Goal: Information Seeking & Learning: Learn about a topic

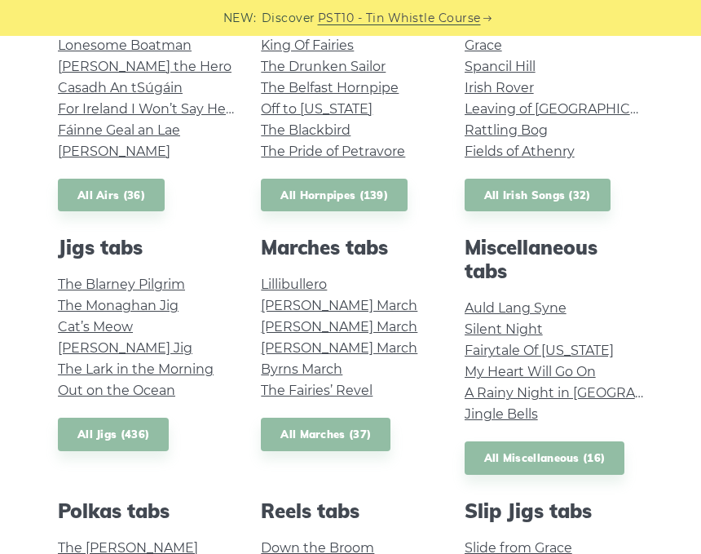
scroll to position [615, 0]
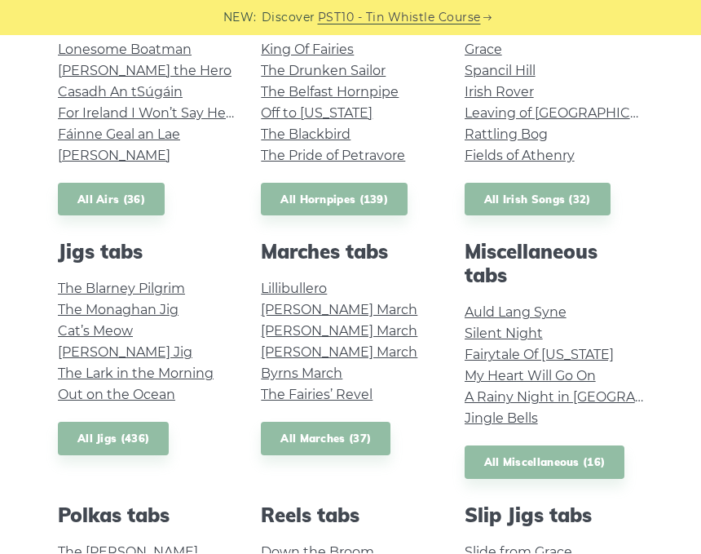
click at [273, 399] on link "The Fairies’ Revel" at bounding box center [317, 394] width 112 height 15
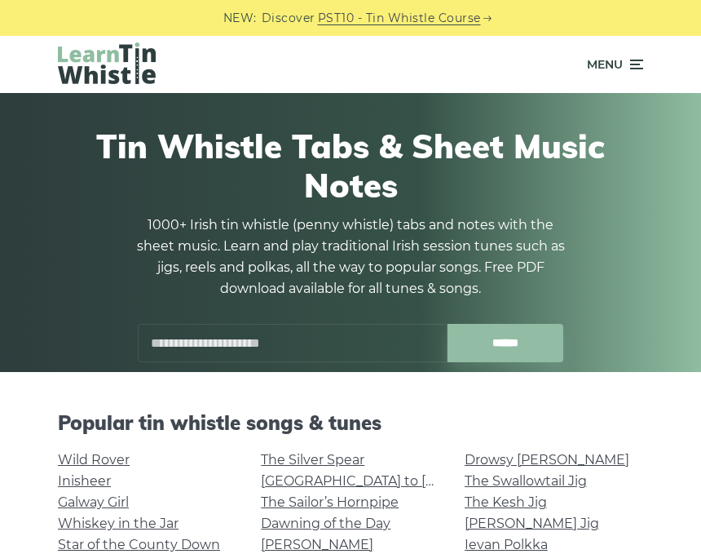
scroll to position [616, 0]
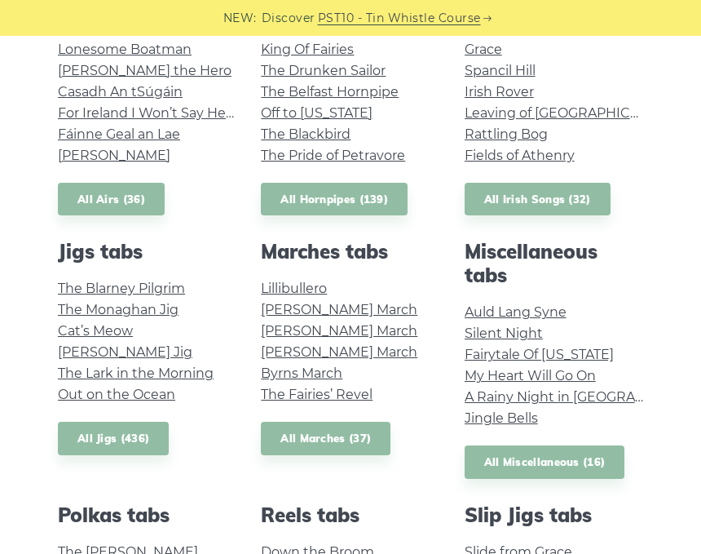
click at [165, 368] on link "The Lark in the Morning" at bounding box center [136, 372] width 156 height 15
click at [83, 302] on link "The Monaghan Jig" at bounding box center [118, 309] width 121 height 15
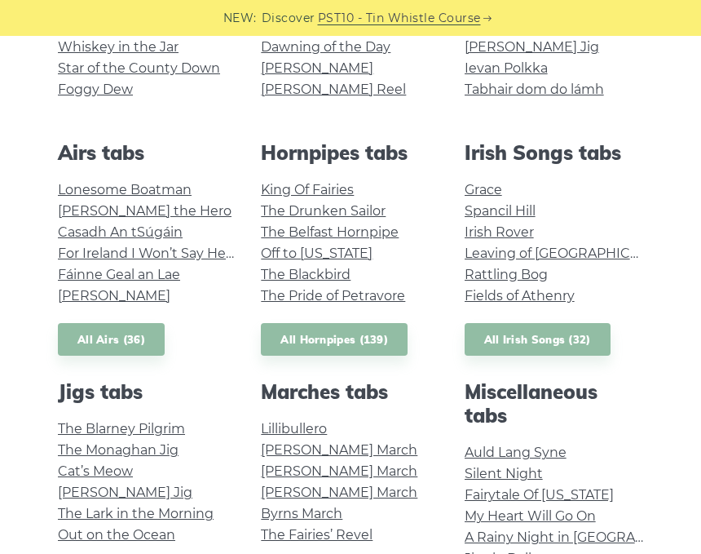
scroll to position [475, 0]
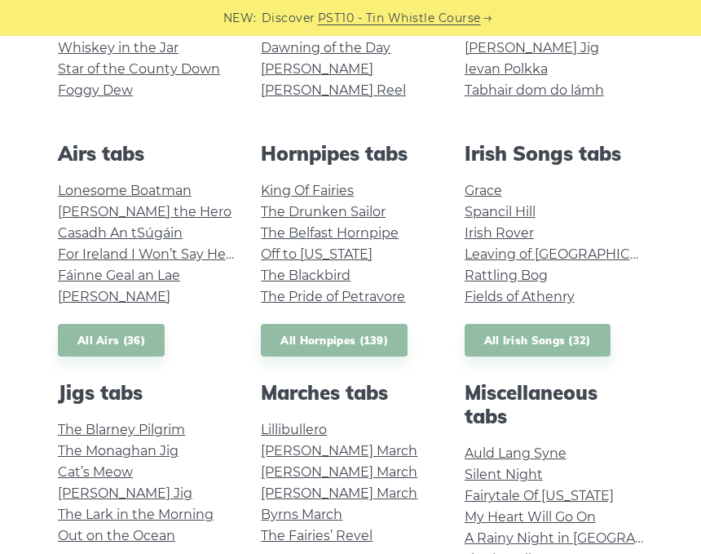
click at [271, 294] on link "The Pride of Petravore" at bounding box center [333, 296] width 144 height 15
click at [64, 183] on link "Lonesome Boatman" at bounding box center [125, 190] width 134 height 15
click at [77, 255] on link "For Ireland I Won’t Say Her Name" at bounding box center [166, 253] width 216 height 15
click at [60, 228] on link "Casadh An tSúgáin" at bounding box center [120, 232] width 125 height 15
click at [72, 267] on link "Fáinne Geal an Lae" at bounding box center [119, 274] width 122 height 15
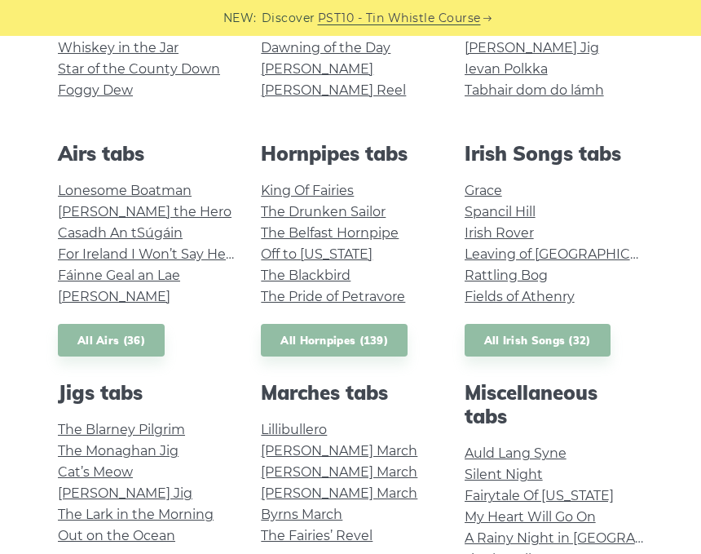
click at [73, 291] on link "Planxty Davis" at bounding box center [114, 296] width 112 height 15
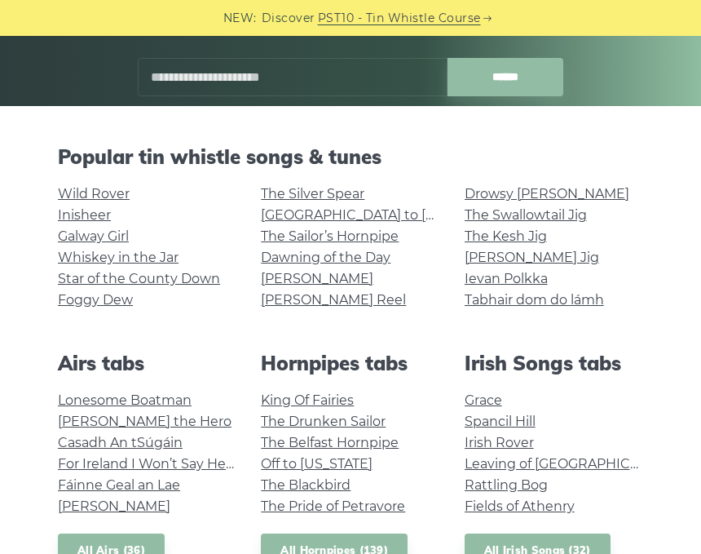
scroll to position [265, 0]
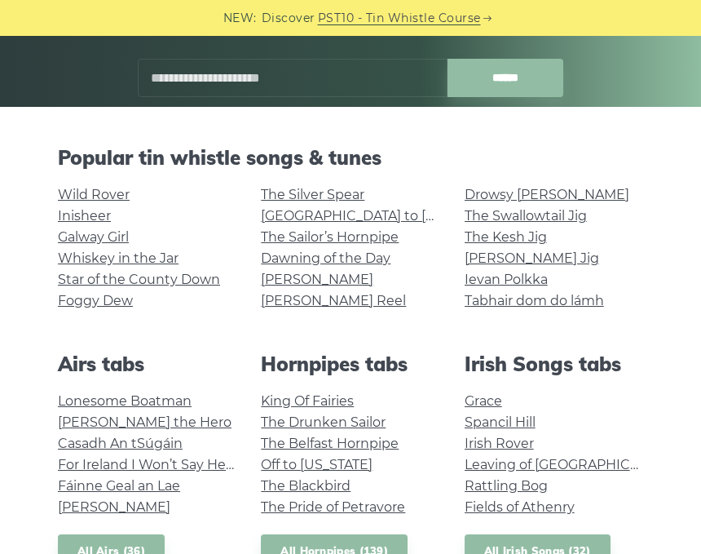
click at [274, 255] on link "Dawning of the Day" at bounding box center [326, 257] width 130 height 15
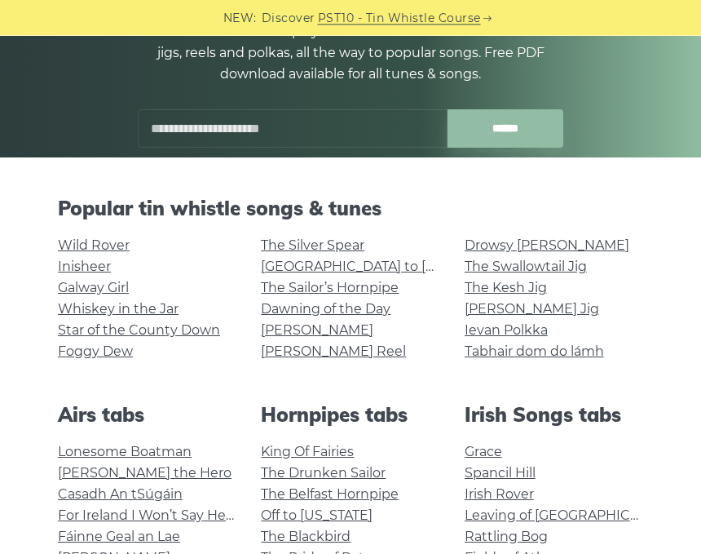
scroll to position [214, 0]
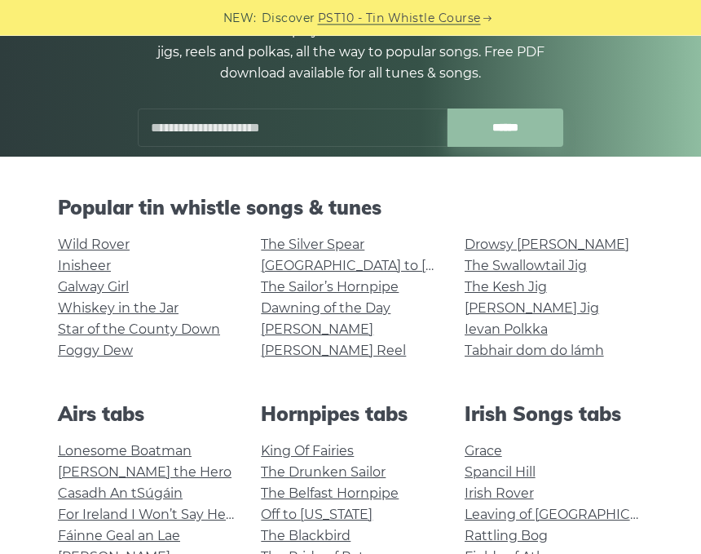
click at [458, 350] on div "Drowsy Maggie The Swallowtail Jig The Kesh Jig Morrison’s Jig Ievan Polkka Tabh…" at bounding box center [553, 306] width 203 height 143
click at [482, 354] on link "Tabhair dom do lámh" at bounding box center [534, 349] width 139 height 15
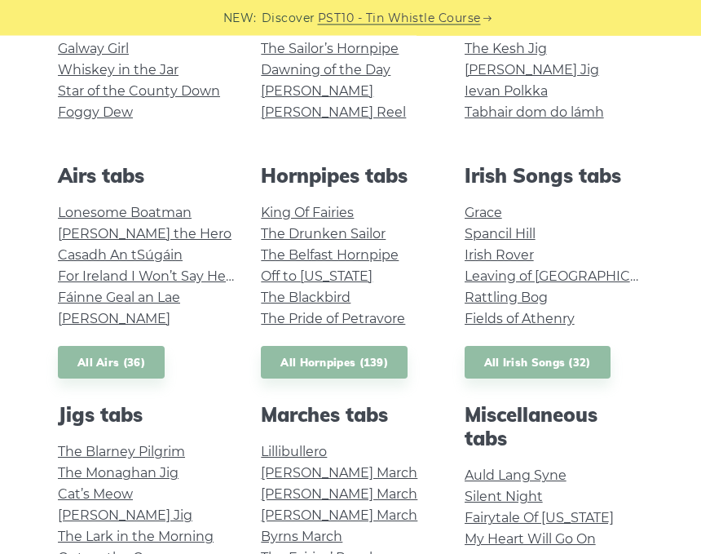
scroll to position [453, 0]
click at [84, 356] on link "All Airs (36)" at bounding box center [111, 362] width 107 height 33
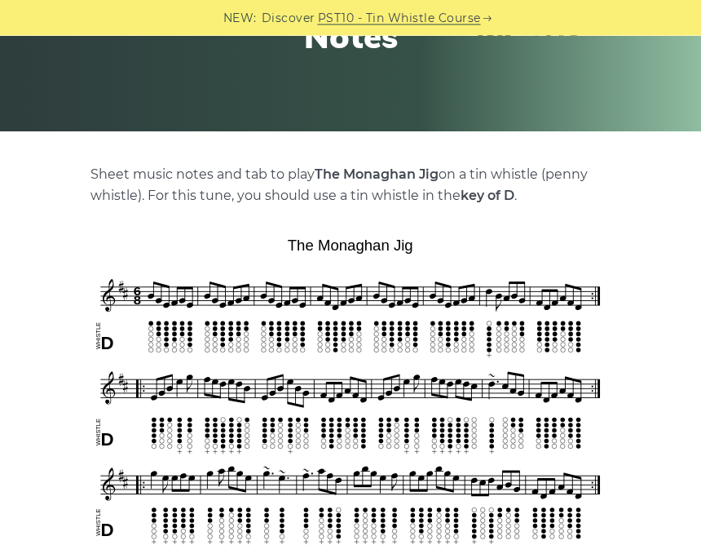
scroll to position [235, 0]
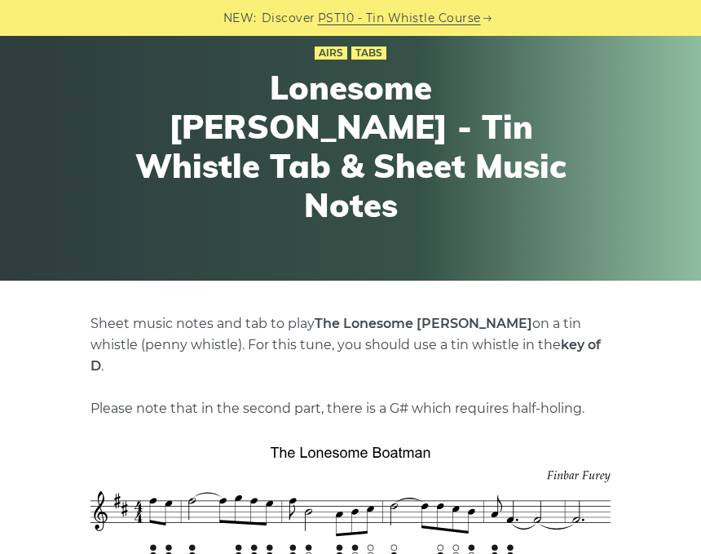
scroll to position [71, 0]
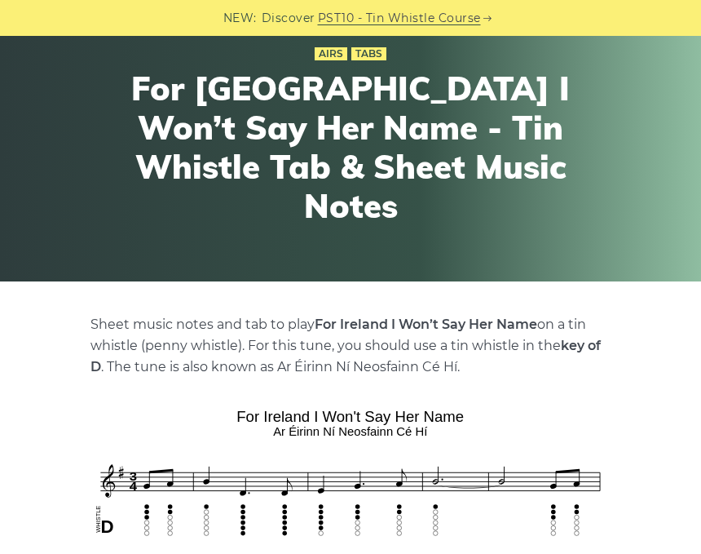
scroll to position [60, 0]
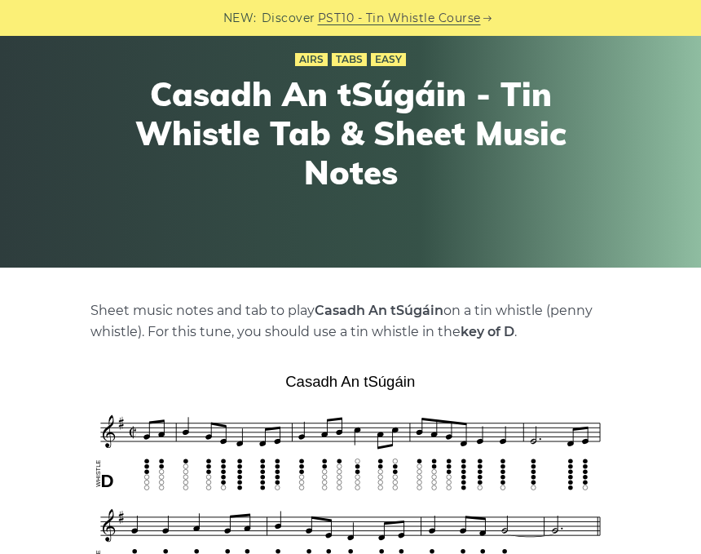
scroll to position [94, 0]
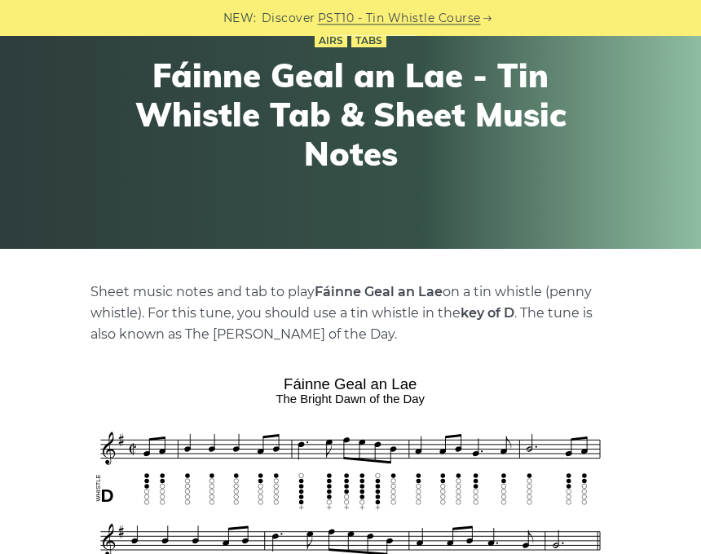
scroll to position [90, 0]
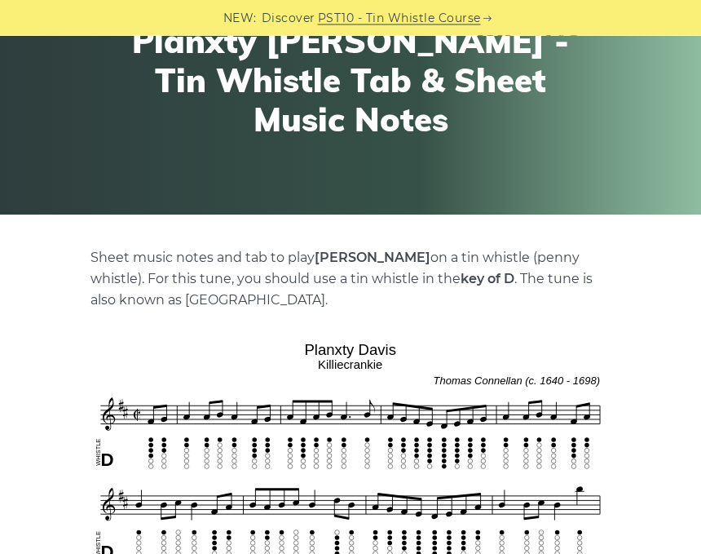
scroll to position [154, 0]
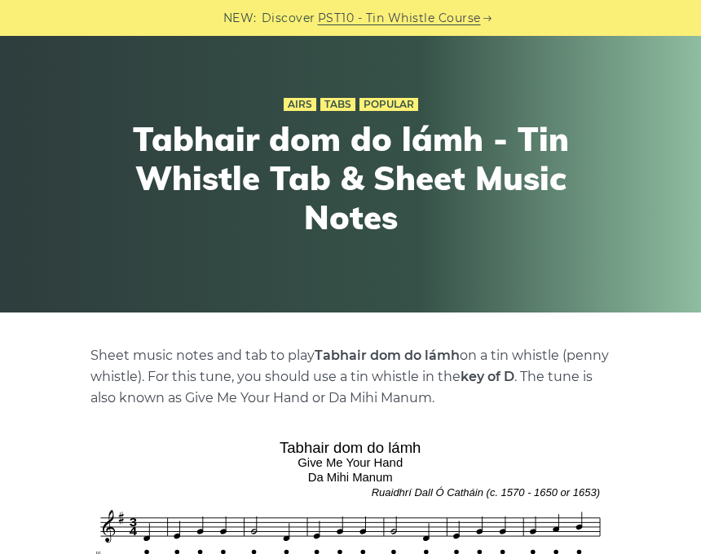
scroll to position [41, 0]
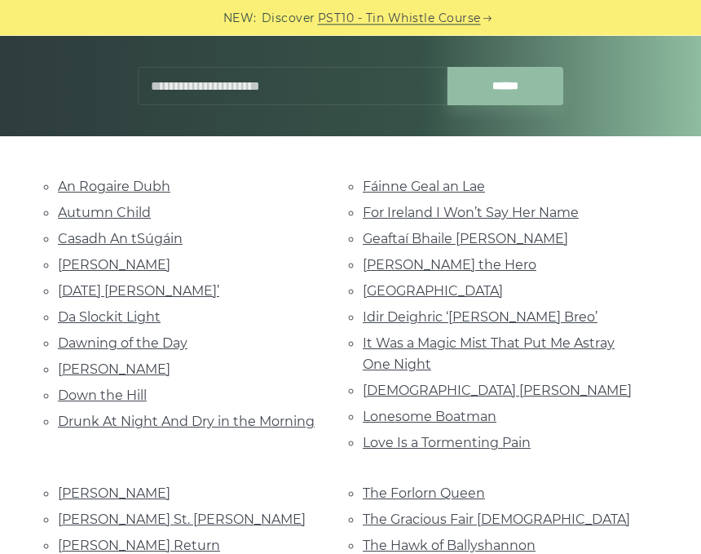
scroll to position [236, 0]
click at [377, 335] on link "It Was a Magic Mist That Put Me Astray One Night" at bounding box center [489, 353] width 252 height 37
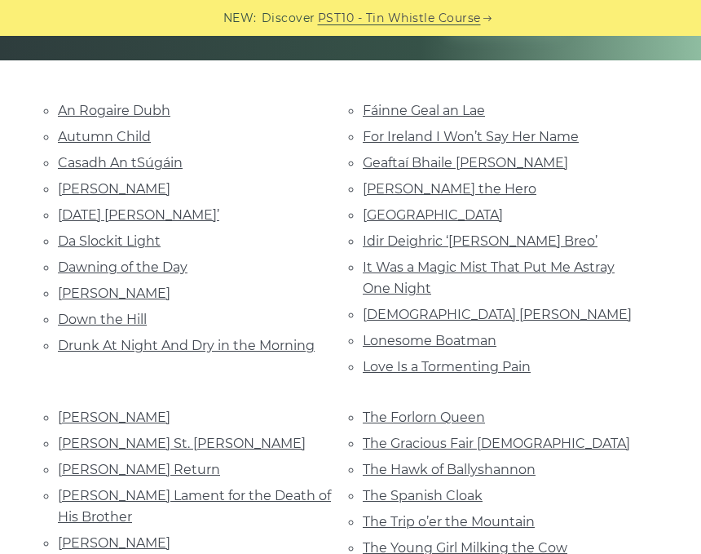
click at [369, 359] on link "Love Is a Tormenting Pain" at bounding box center [447, 366] width 168 height 15
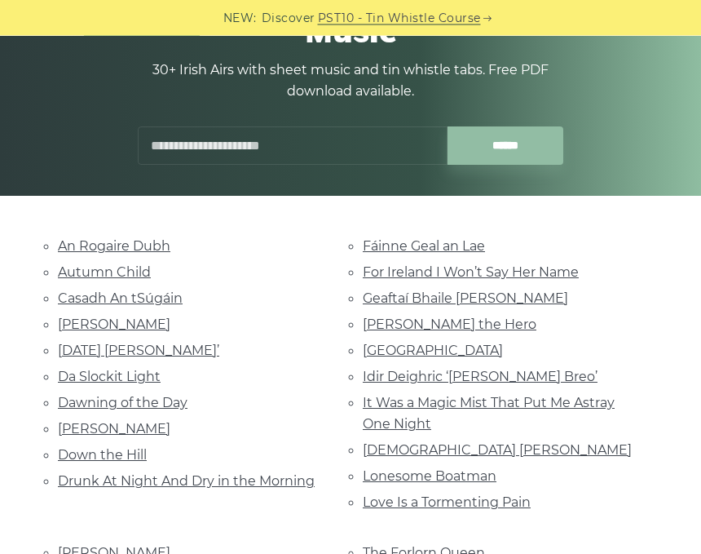
scroll to position [176, 0]
click at [373, 443] on link "[DEMOGRAPHIC_DATA] [PERSON_NAME]" at bounding box center [497, 449] width 269 height 15
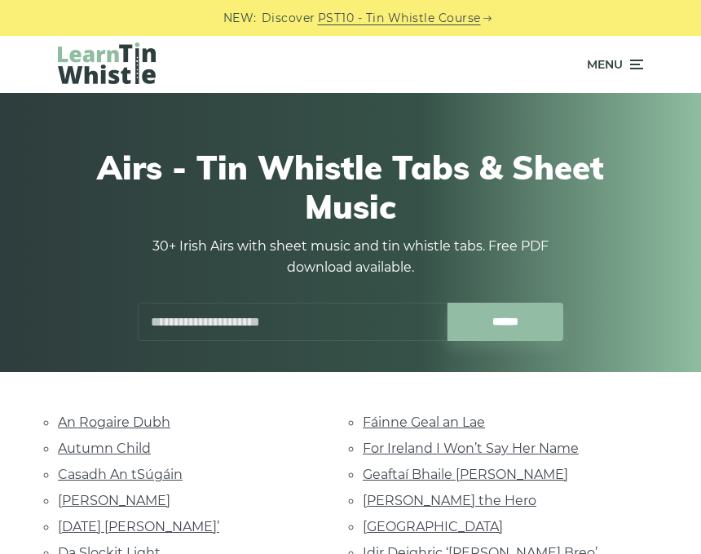
scroll to position [252, 0]
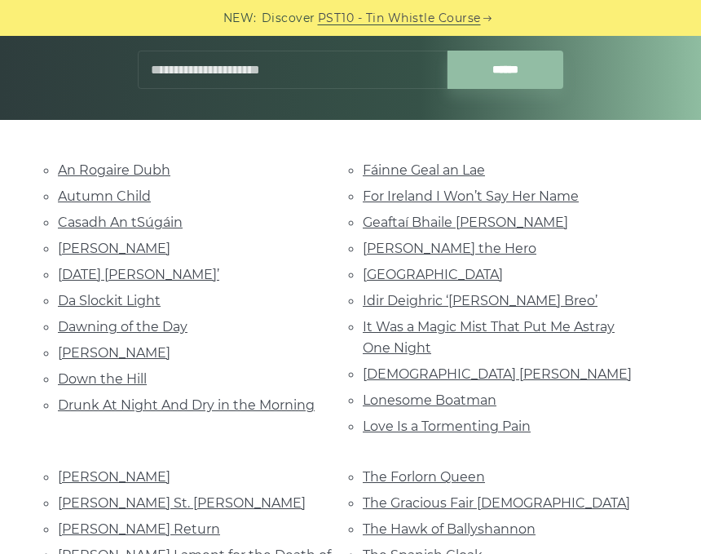
click at [81, 345] on link "Dermot O’Dowd" at bounding box center [114, 352] width 112 height 15
click at [85, 293] on link "Da Slockit Light" at bounding box center [109, 300] width 103 height 15
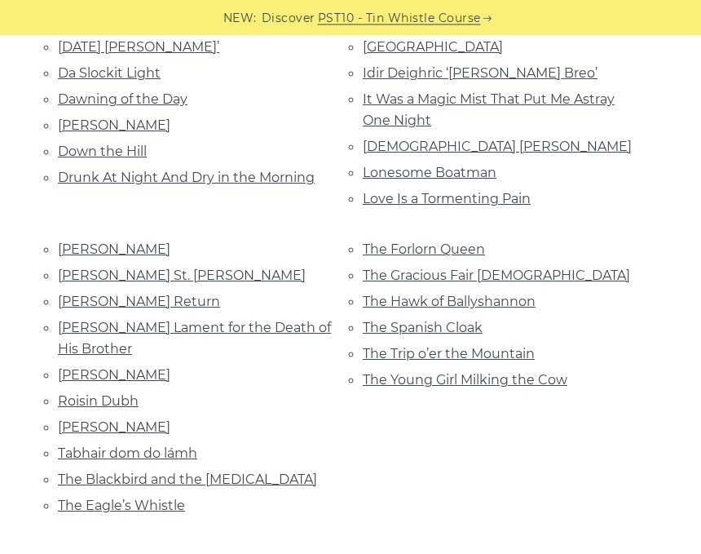
scroll to position [479, 0]
click at [81, 419] on link "[PERSON_NAME]" at bounding box center [114, 426] width 112 height 15
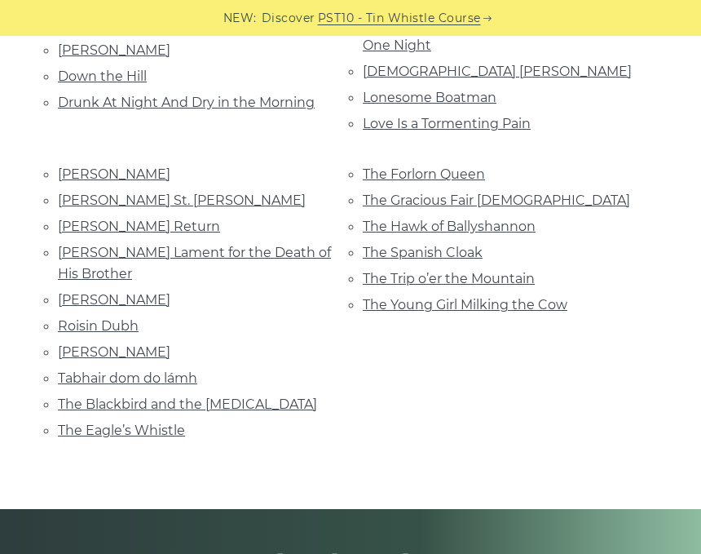
click at [88, 166] on link "[PERSON_NAME]" at bounding box center [114, 173] width 112 height 15
click at [72, 192] on link "[PERSON_NAME] St. [PERSON_NAME]" at bounding box center [182, 199] width 248 height 15
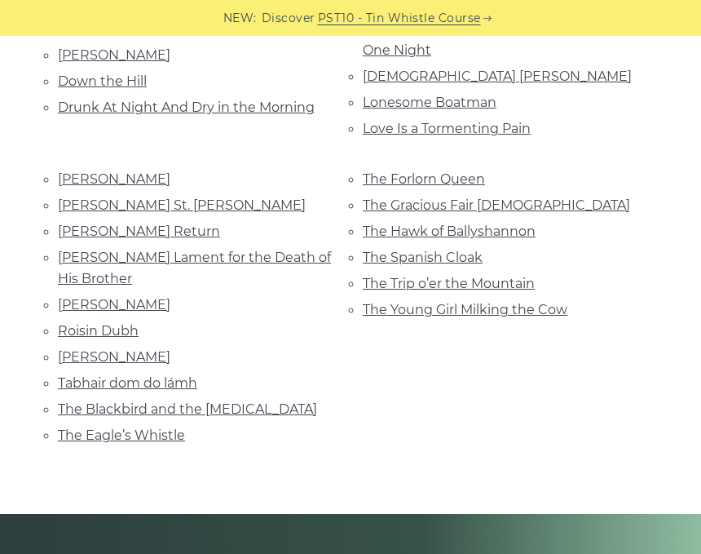
scroll to position [550, 0]
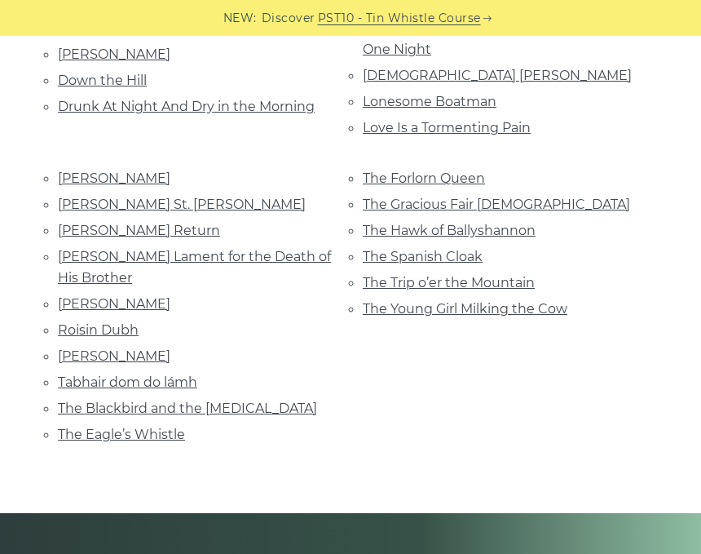
click at [368, 275] on link "The Trip o’er the Mountain" at bounding box center [449, 282] width 172 height 15
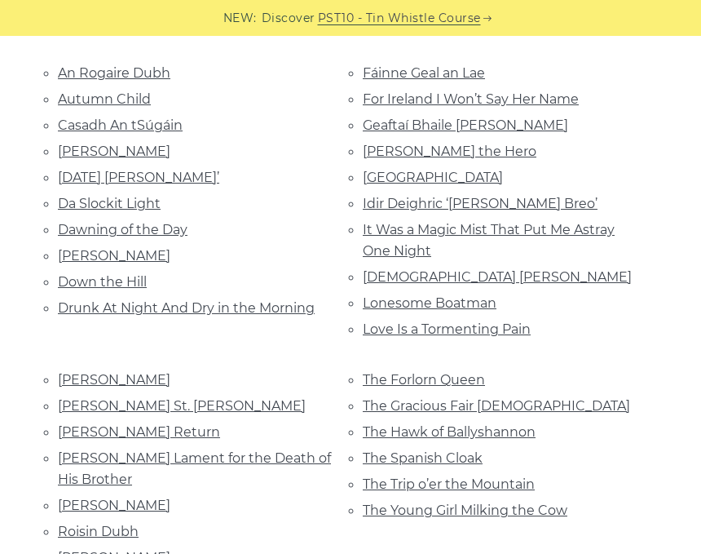
scroll to position [347, 0]
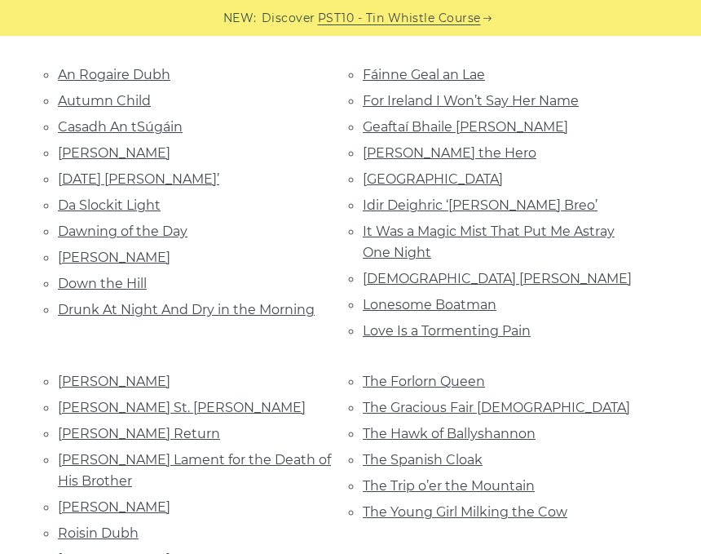
click at [456, 373] on link "The Forlorn Queen" at bounding box center [424, 380] width 122 height 15
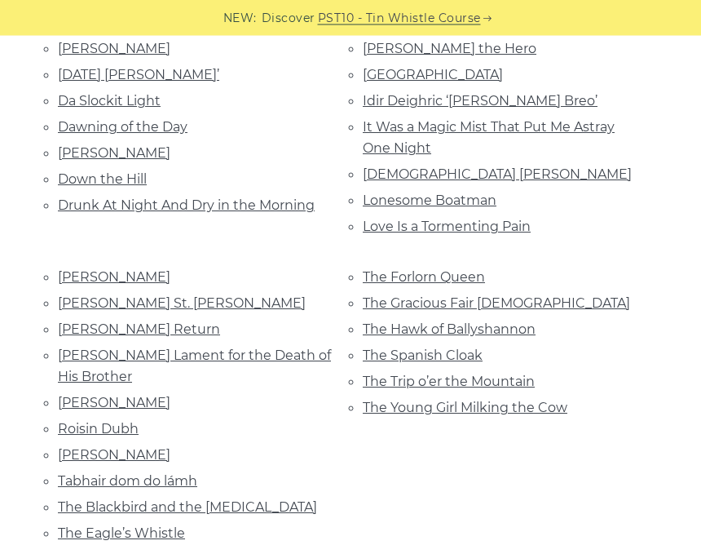
scroll to position [452, 0]
click at [504, 218] on link "Love Is a Tormenting Pain" at bounding box center [447, 225] width 168 height 15
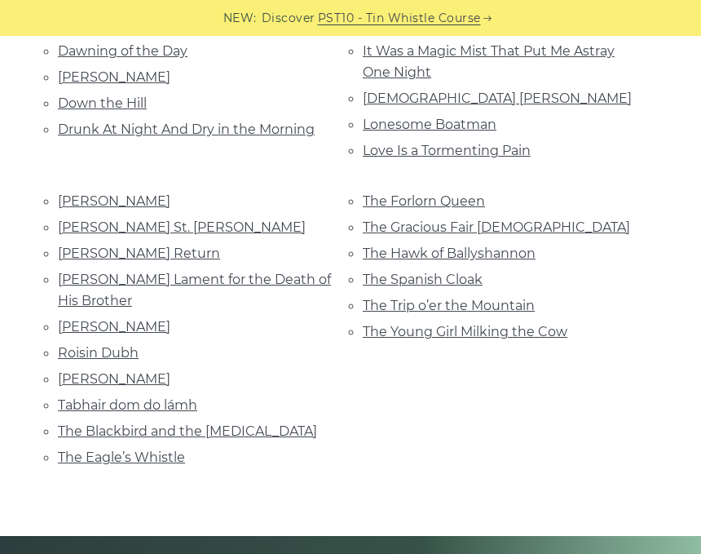
click at [509, 249] on link "The Hawk of Ballyshannon" at bounding box center [449, 252] width 173 height 15
click at [271, 271] on link "Nathaniel Gow’s Lament for the Death of His Brother" at bounding box center [194, 289] width 273 height 37
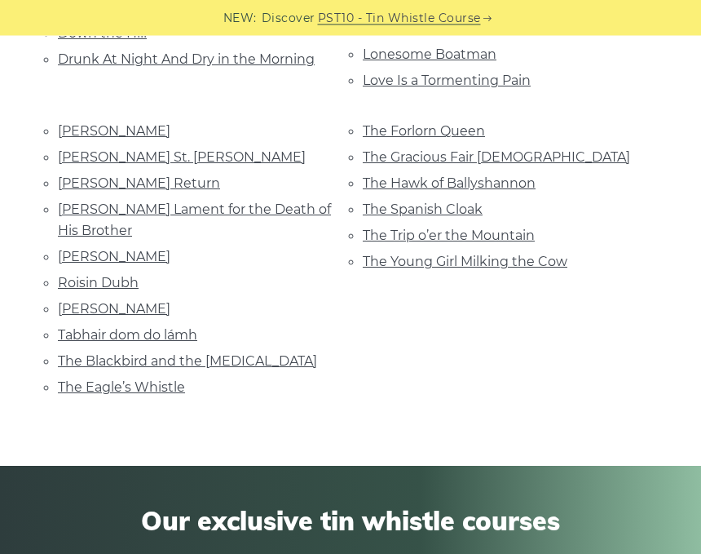
scroll to position [598, 0]
click at [234, 353] on link "The Blackbird and the [MEDICAL_DATA]" at bounding box center [187, 360] width 259 height 15
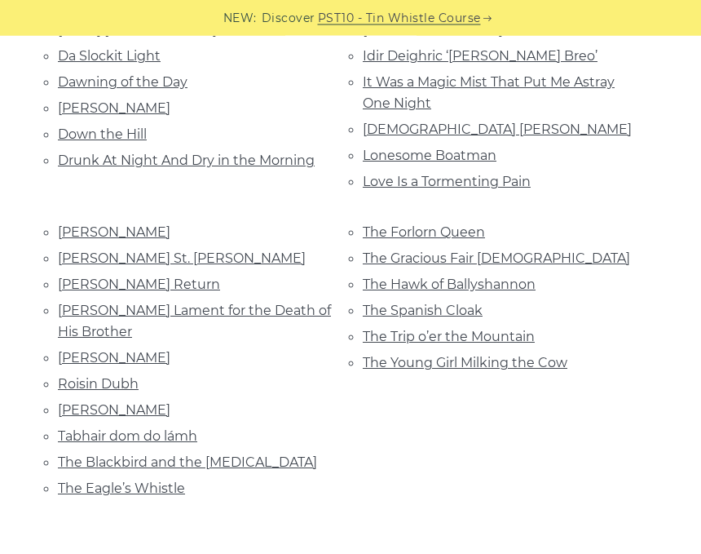
scroll to position [496, 0]
click at [505, 250] on link "The Gracious Fair Lady" at bounding box center [496, 257] width 267 height 15
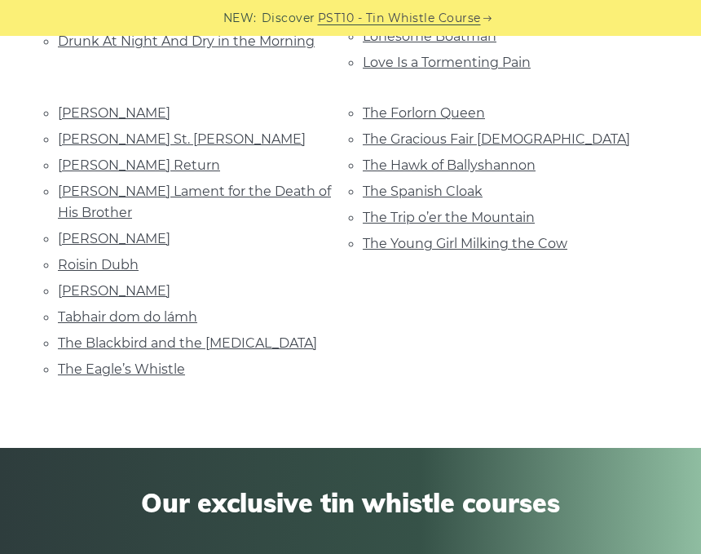
scroll to position [673, 0]
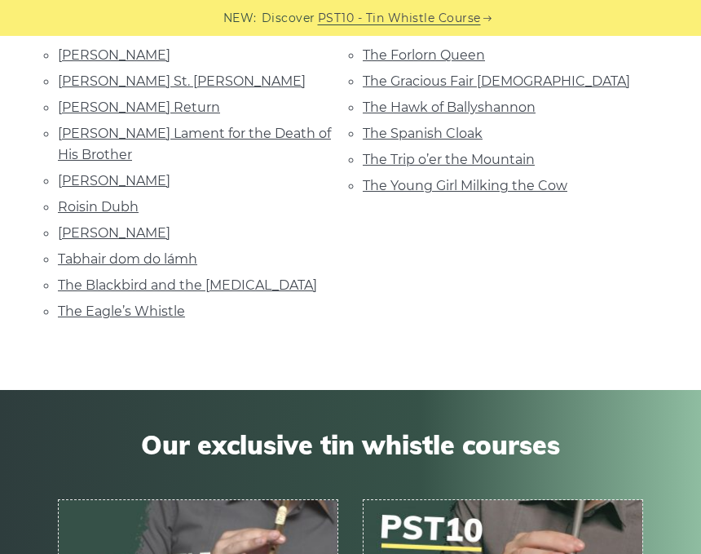
click at [148, 303] on link "The Eagle’s Whistle" at bounding box center [121, 310] width 127 height 15
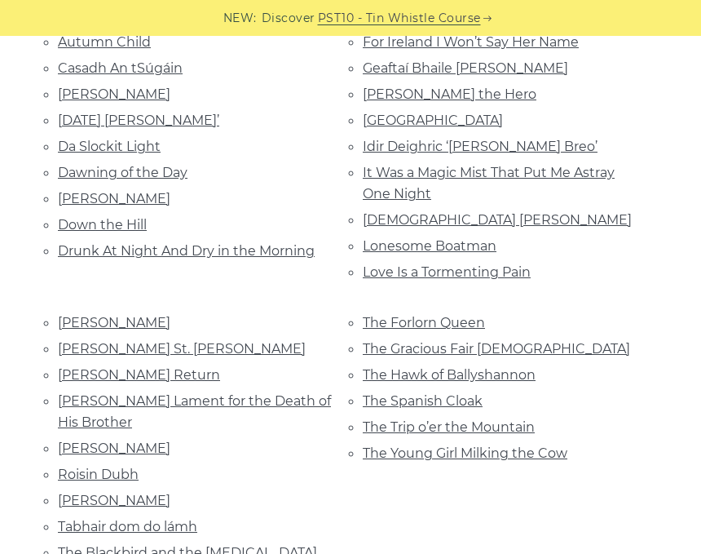
scroll to position [404, 0]
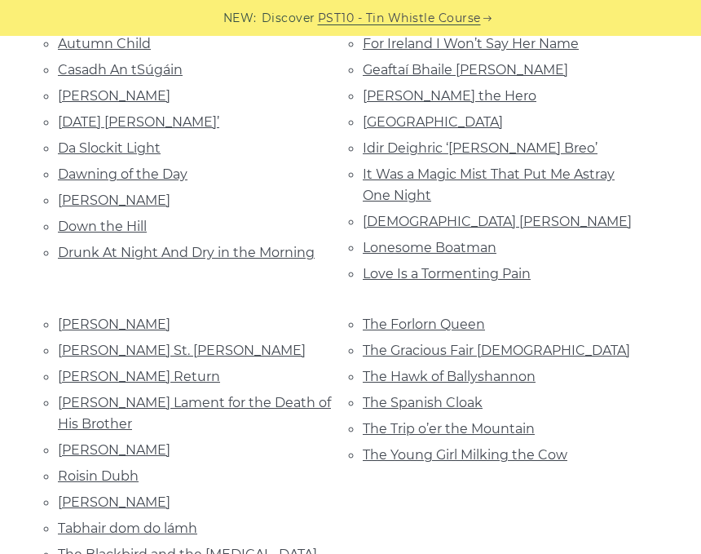
click at [143, 368] on link "[PERSON_NAME] Return" at bounding box center [139, 375] width 162 height 15
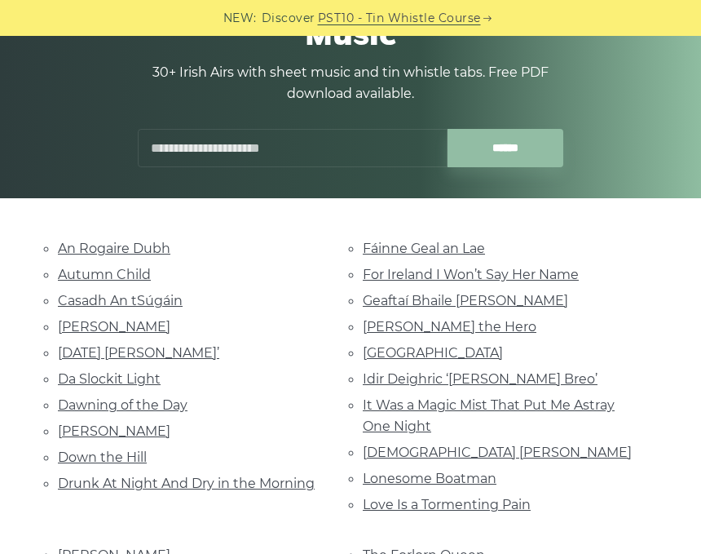
scroll to position [196, 0]
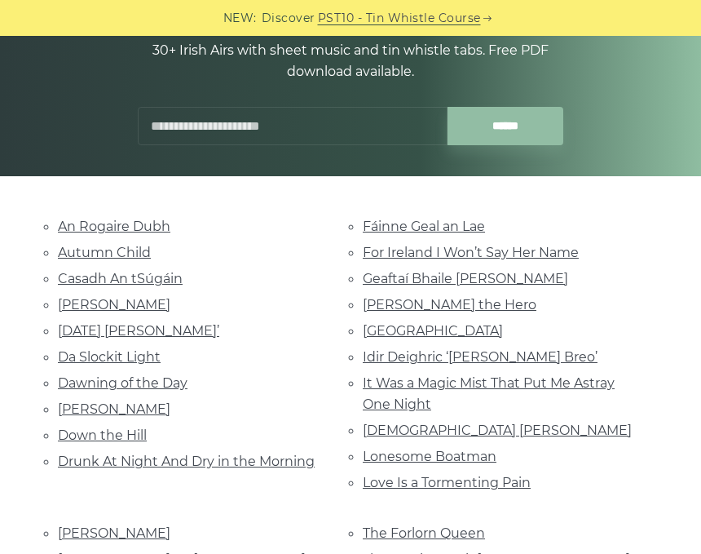
click at [446, 297] on link "Hector the Hero" at bounding box center [450, 304] width 174 height 15
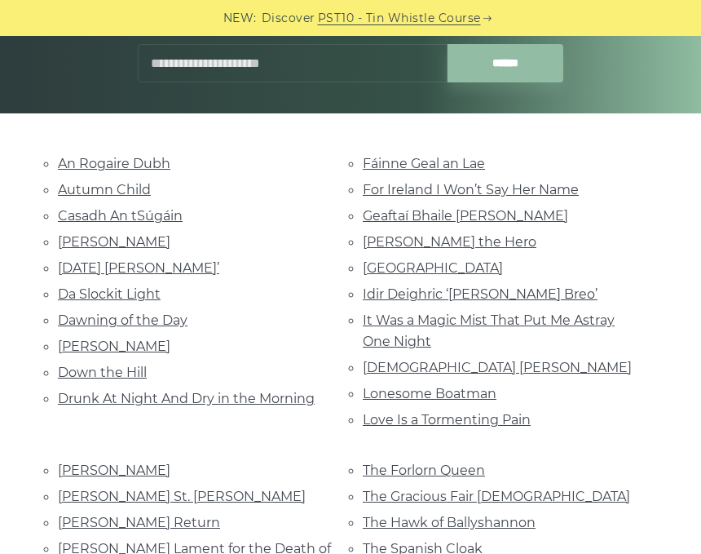
scroll to position [257, 0]
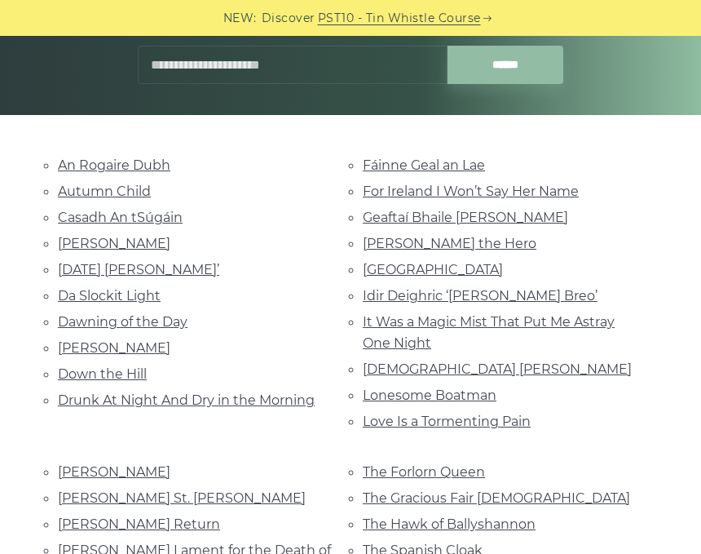
click at [466, 211] on link "Geaftaí Bhaile [PERSON_NAME]" at bounding box center [465, 217] width 205 height 15
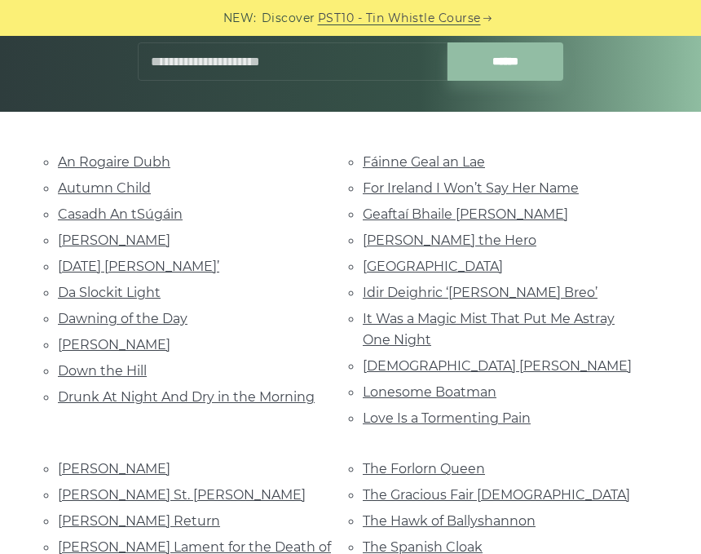
click at [452, 154] on link "Fáinne Geal an Lae" at bounding box center [424, 161] width 122 height 15
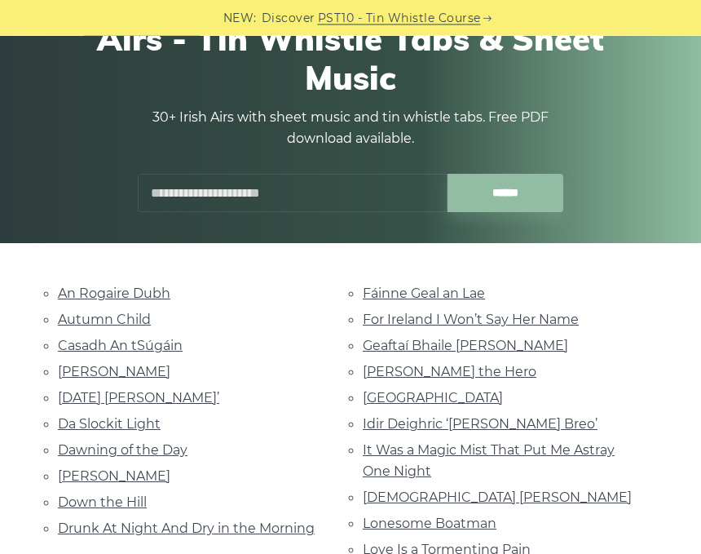
scroll to position [0, 0]
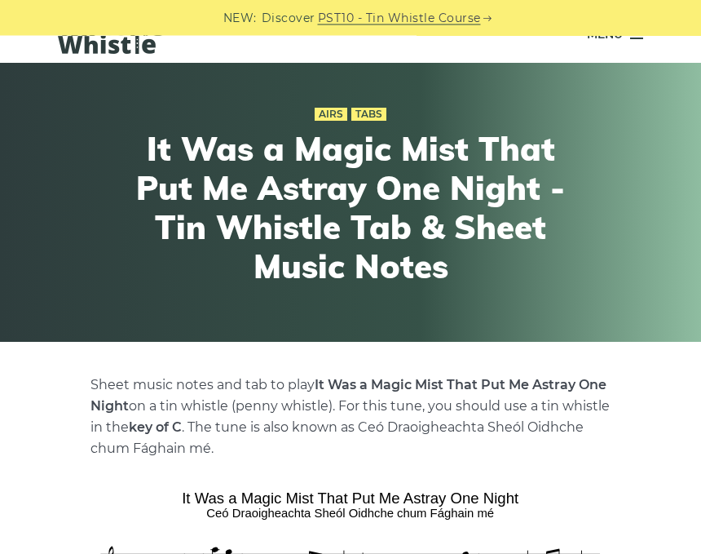
scroll to position [23, 0]
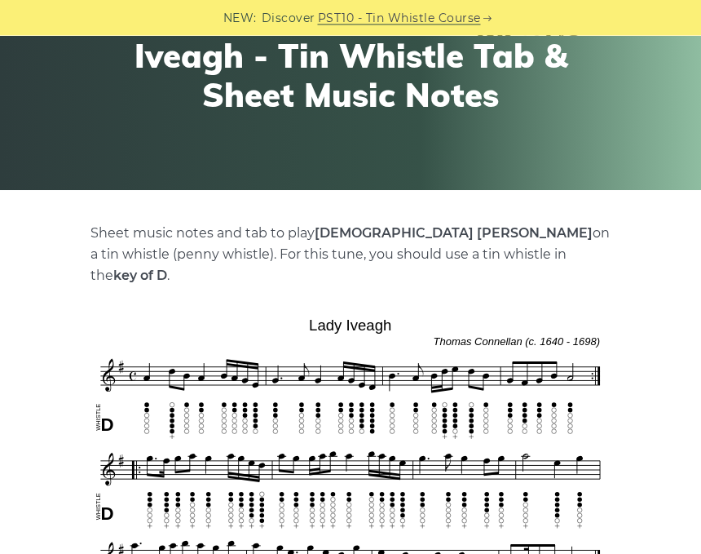
scroll to position [183, 0]
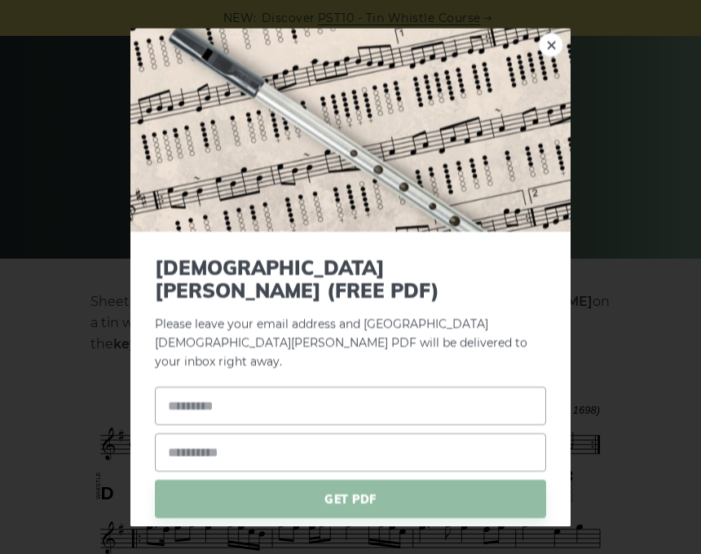
scroll to position [106, 0]
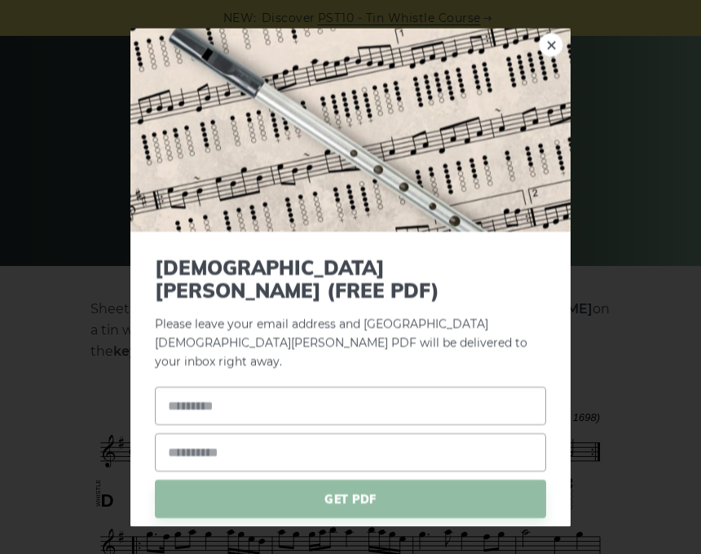
click at [553, 57] on link "×" at bounding box center [551, 45] width 24 height 24
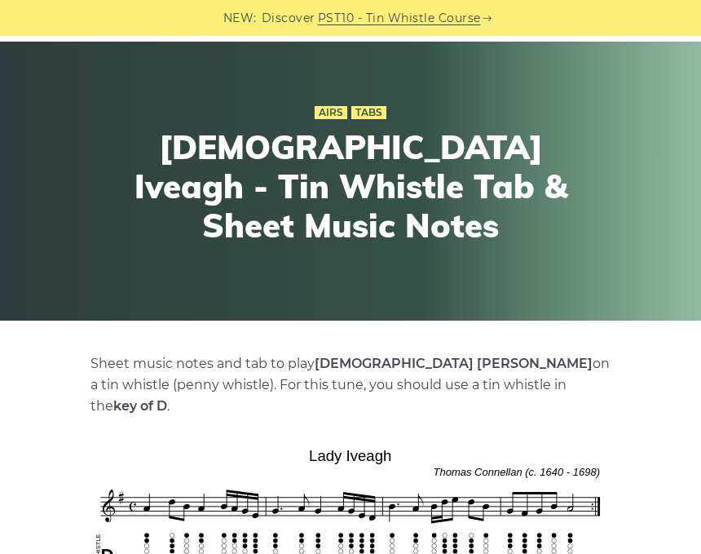
scroll to position [0, 0]
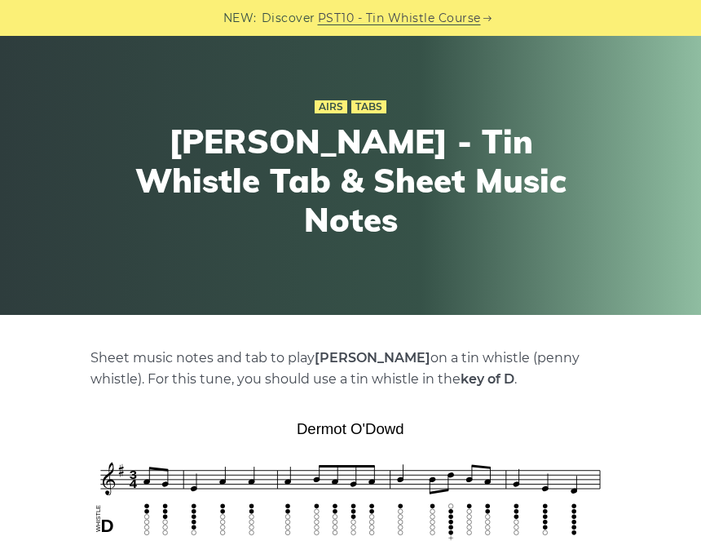
scroll to position [51, 0]
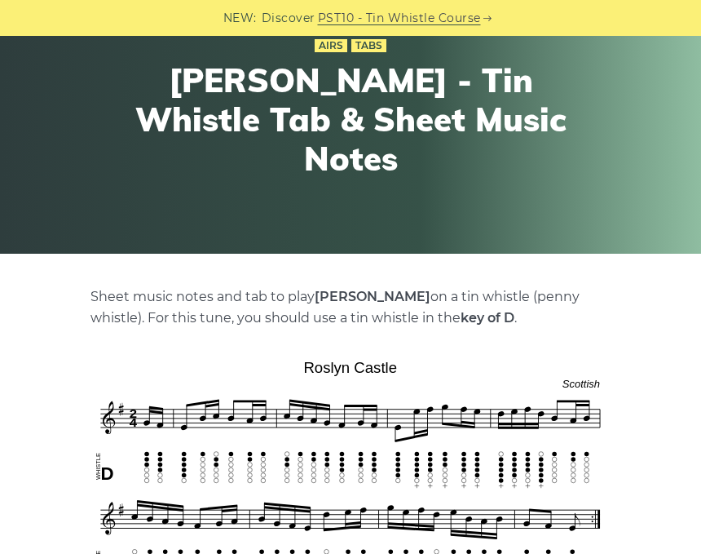
scroll to position [81, 0]
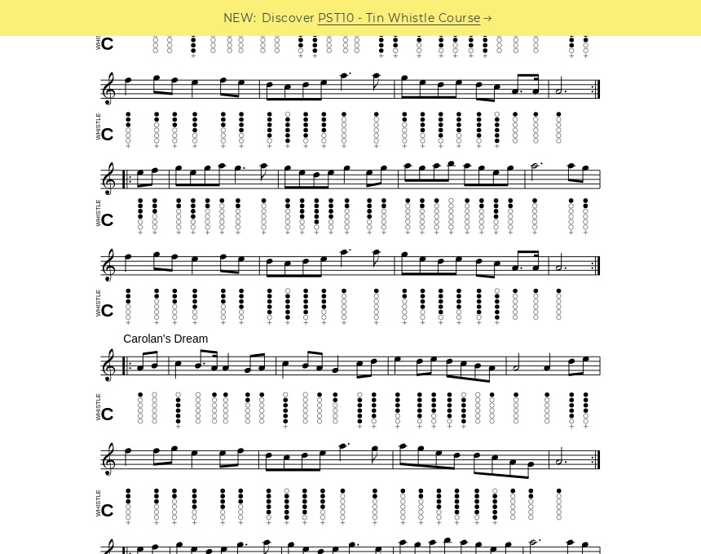
scroll to position [598, 0]
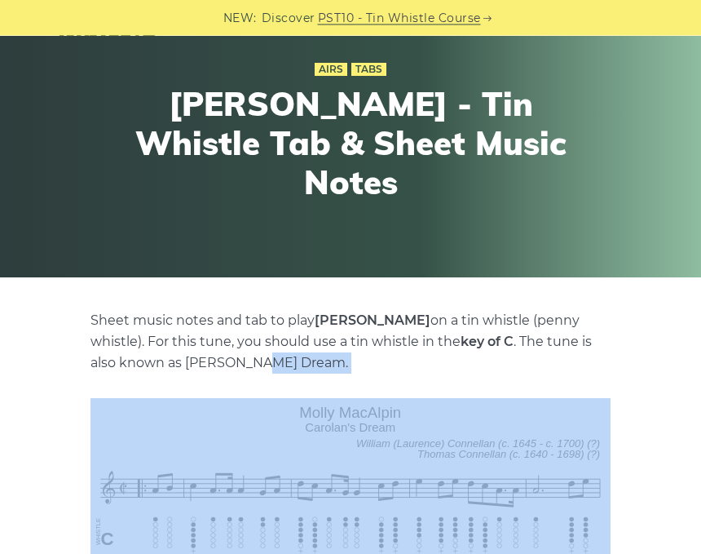
scroll to position [0, 0]
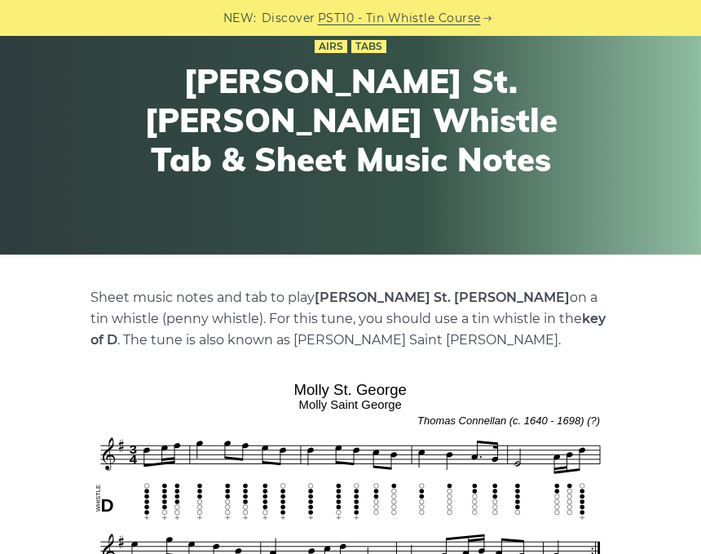
scroll to position [108, 0]
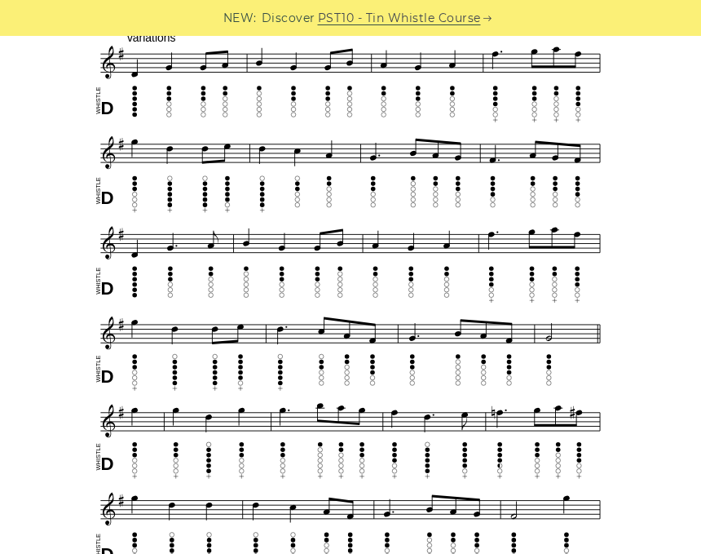
scroll to position [1255, 0]
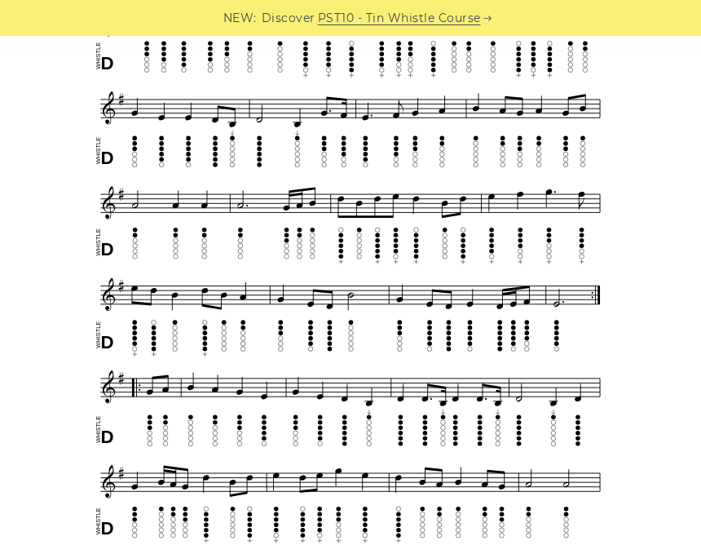
scroll to position [560, 0]
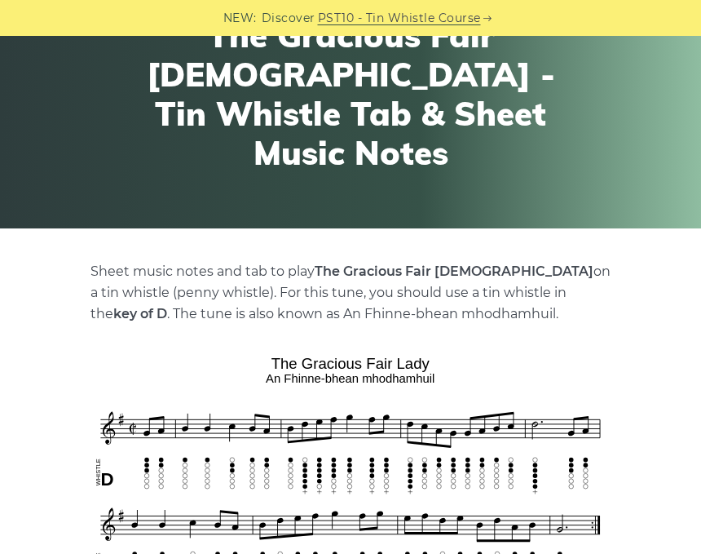
scroll to position [141, 0]
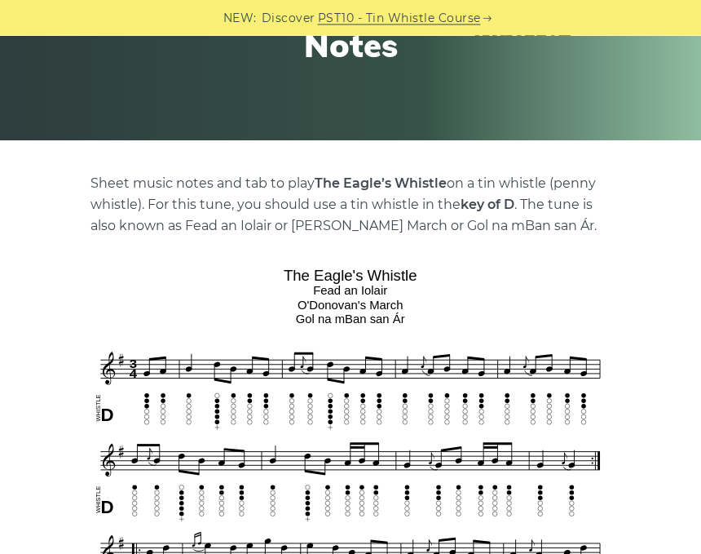
scroll to position [215, 0]
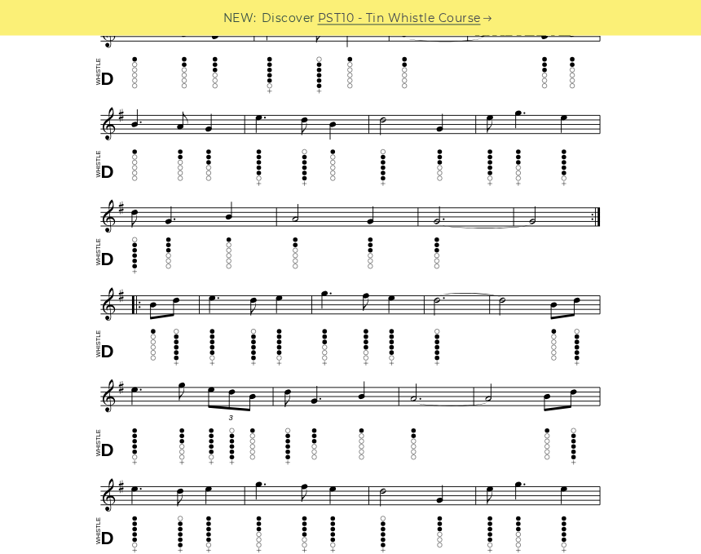
scroll to position [576, 0]
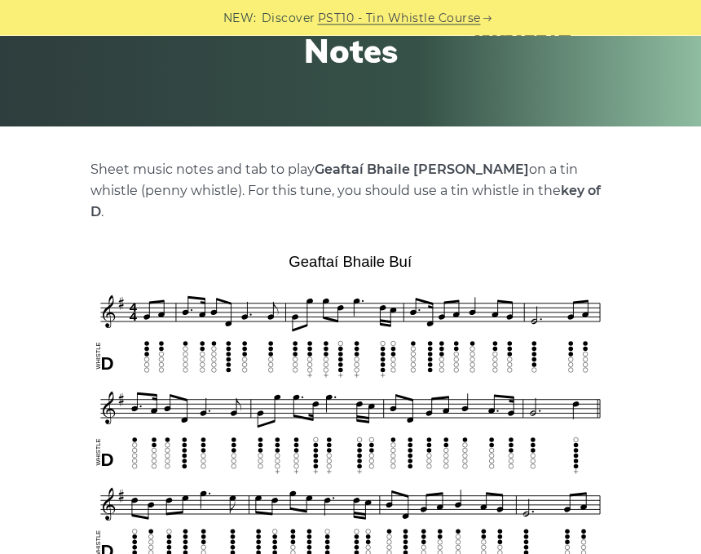
scroll to position [235, 0]
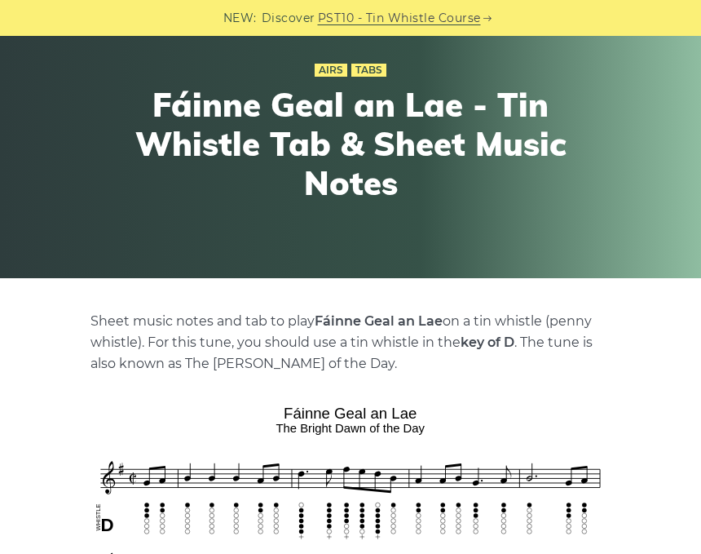
scroll to position [73, 0]
